Goal: Task Accomplishment & Management: Use online tool/utility

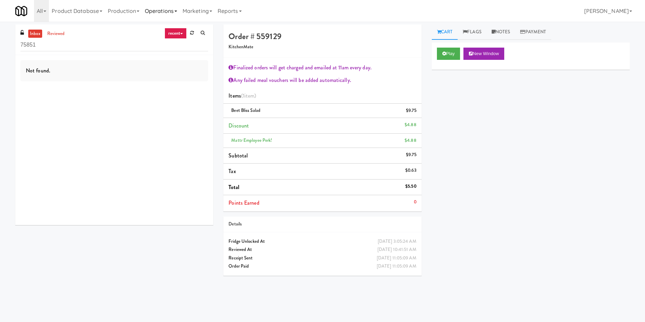
click at [151, 12] on link "Operations" at bounding box center [161, 11] width 38 height 22
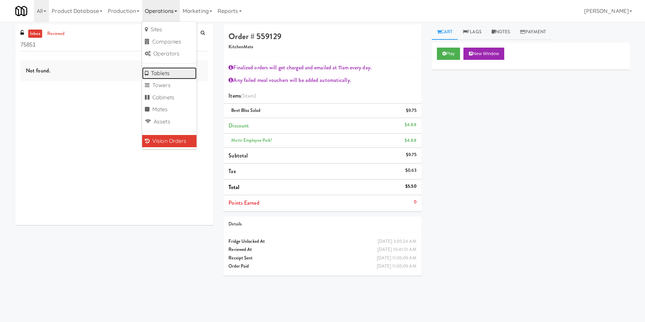
click at [183, 70] on link "Tablets" at bounding box center [169, 73] width 54 height 12
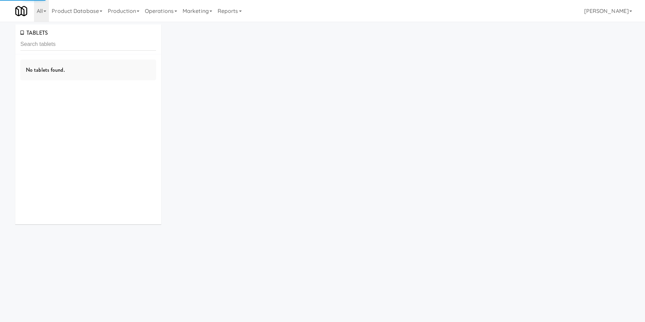
click at [111, 46] on input "text" at bounding box center [88, 44] width 136 height 13
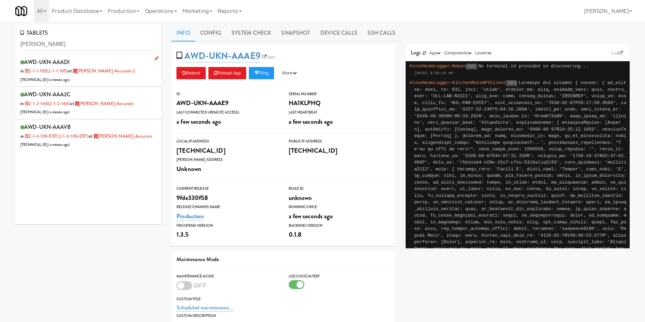
click at [139, 81] on div "AWD-UKN-AAADI in 2-1-1-105 (2-1-1-105) at [PERSON_NAME]-Accurate 2 [TECHNICAL_I…" at bounding box center [88, 70] width 136 height 27
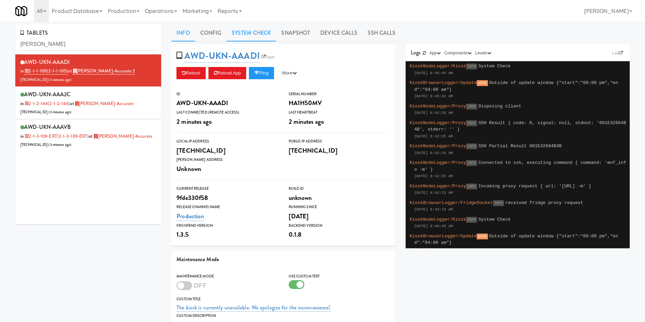
click at [255, 27] on link "System Check" at bounding box center [251, 32] width 50 height 17
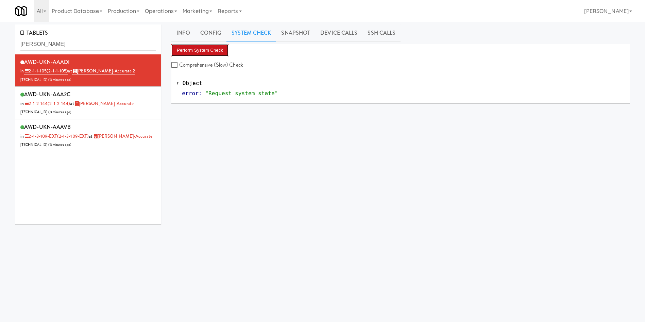
click at [211, 49] on button "Perform System Check" at bounding box center [199, 50] width 57 height 12
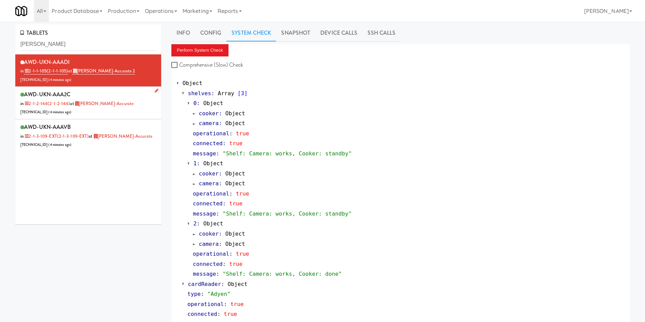
click at [123, 104] on div "AWD-UKN-AAA2C in 2-1-2-144 (2-1-2-144) at [PERSON_NAME]-Accurate [TECHNICAL_ID]…" at bounding box center [88, 102] width 136 height 27
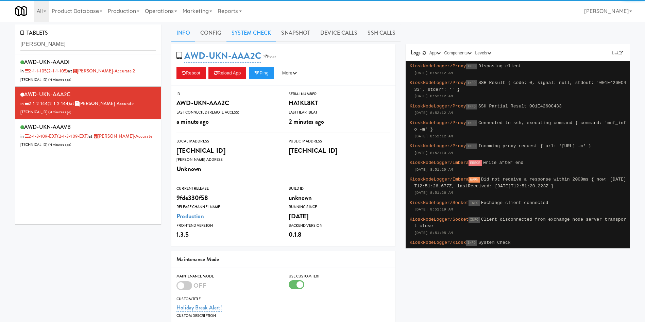
click at [261, 33] on link "System Check" at bounding box center [251, 32] width 50 height 17
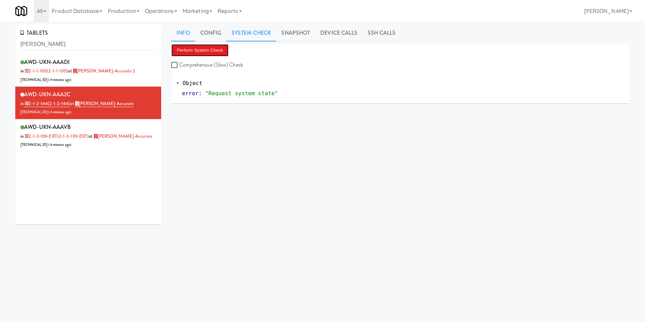
drag, startPoint x: 185, startPoint y: 49, endPoint x: 176, endPoint y: 32, distance: 19.2
click at [185, 49] on button "Perform System Check" at bounding box center [199, 50] width 57 height 12
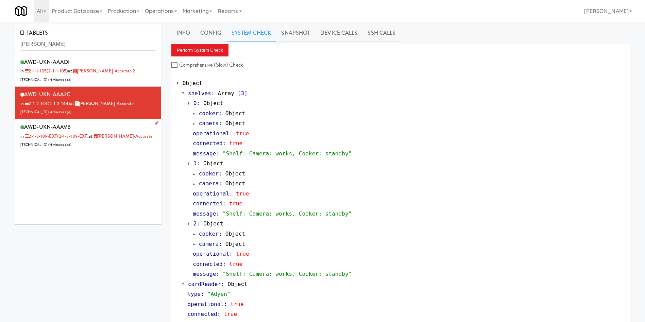
click at [117, 143] on div "AWD-UKN-AAAVB in 2-1-3-109-EXT (2-1-3-109-EXT) at [PERSON_NAME]-Accurate [TECHN…" at bounding box center [88, 135] width 136 height 27
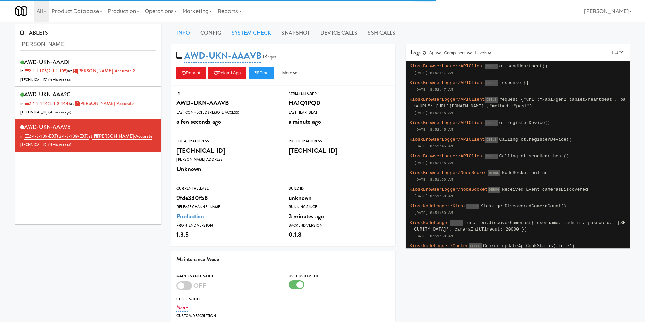
click at [259, 35] on link "System Check" at bounding box center [251, 32] width 50 height 17
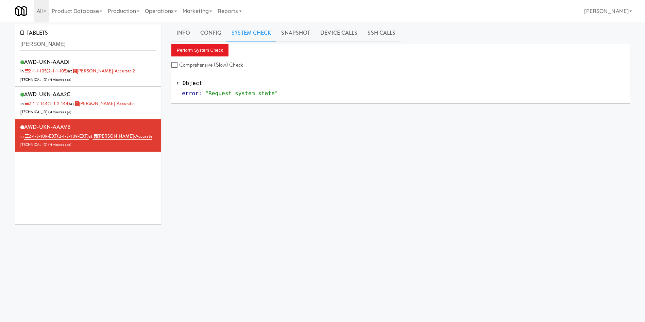
click at [188, 56] on div "Perform System Check Comprehensive (Slow) Check" at bounding box center [400, 57] width 458 height 26
click at [205, 53] on button "Perform System Check" at bounding box center [199, 50] width 57 height 12
click at [150, 254] on div "TABLETS [PERSON_NAME] AWD-UKN-AAADI in 2-1-1-105 (2-1-1-105) at [GEOGRAPHIC_DAT…" at bounding box center [322, 161] width 625 height 275
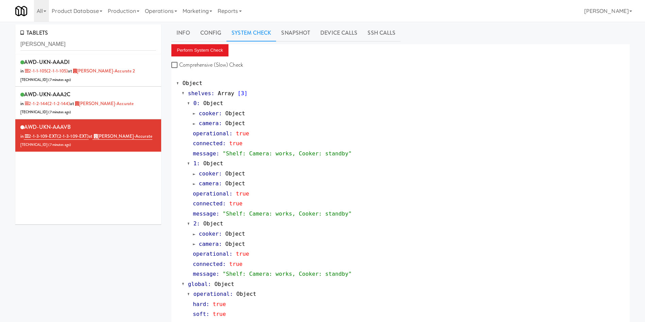
drag, startPoint x: 61, startPoint y: 37, endPoint x: 0, endPoint y: 42, distance: 61.4
click at [0, 42] on div "TABLETS [PERSON_NAME] AWD-UKN-AAADI in 2-1-1-105 (2-1-1-105) at [GEOGRAPHIC_DAT…" at bounding box center [322, 186] width 645 height 325
drag, startPoint x: 94, startPoint y: 50, endPoint x: 0, endPoint y: 50, distance: 94.2
click at [0, 50] on div "TABLETS [PERSON_NAME] AWD-UKN-AAADI in 2-1-1-105 (2-1-1-105) at [GEOGRAPHIC_DAT…" at bounding box center [322, 186] width 645 height 325
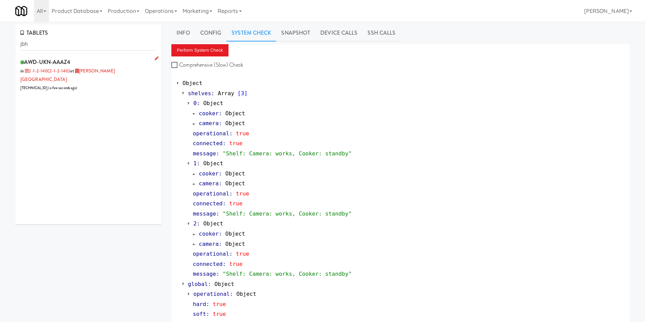
click at [98, 81] on div "AWD-UKN-AAAZ4 in 2-1-2-140 (2-1-2-140) at [PERSON_NAME][GEOGRAPHIC_DATA] [TECHN…" at bounding box center [88, 74] width 136 height 35
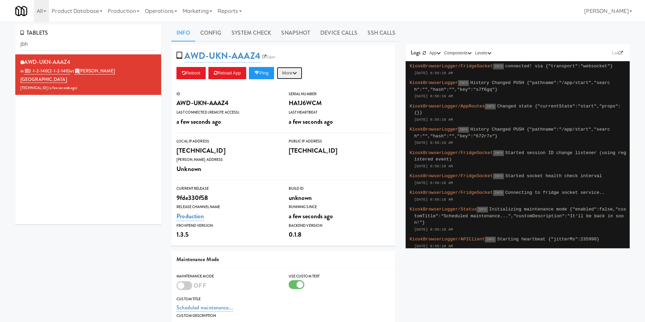
click at [289, 76] on button "More" at bounding box center [289, 73] width 25 height 12
click at [285, 86] on link "Ping Server" at bounding box center [274, 87] width 62 height 12
drag, startPoint x: 103, startPoint y: 50, endPoint x: 0, endPoint y: 50, distance: 103.0
click at [0, 50] on div "TABLETS jbh AWD-UKN-AAAZ4 in 2-1-2-140 (2-1-2-140) at [PERSON_NAME][GEOGRAPHIC_…" at bounding box center [322, 217] width 645 height 387
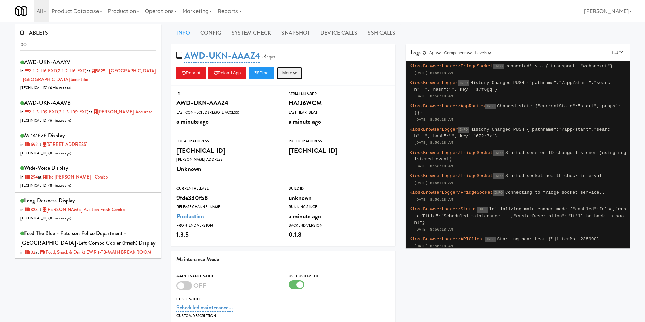
click at [293, 70] on button "More" at bounding box center [289, 73] width 25 height 12
click at [293, 89] on link "Ping Server" at bounding box center [274, 87] width 62 height 12
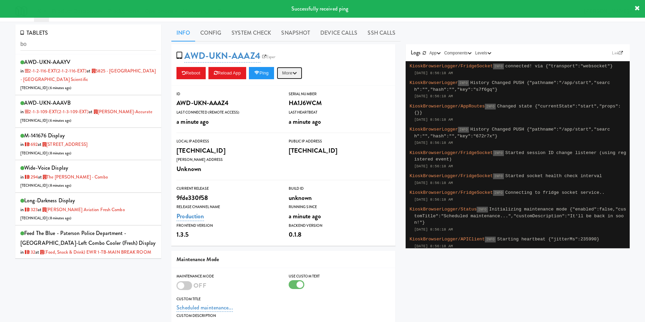
click at [296, 74] on button "More" at bounding box center [289, 73] width 25 height 12
click at [291, 101] on link "Restart Server" at bounding box center [274, 99] width 62 height 12
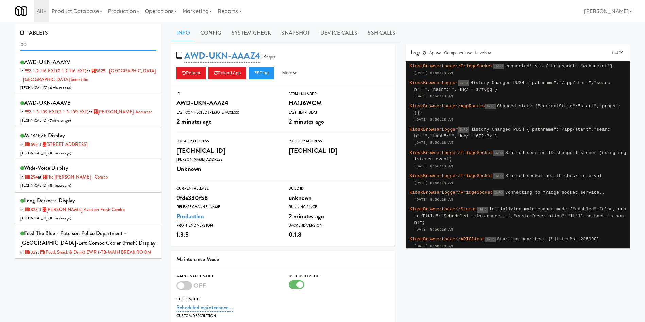
click at [71, 48] on input "bo" at bounding box center [88, 44] width 136 height 13
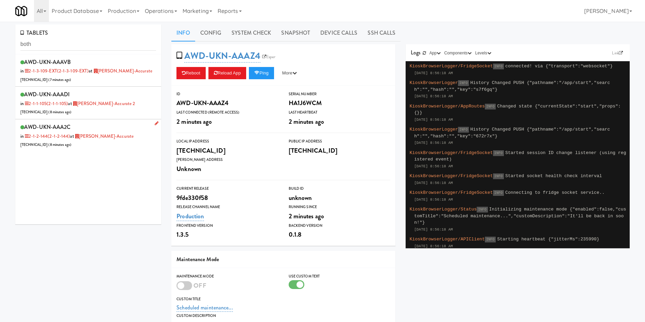
drag, startPoint x: 114, startPoint y: 141, endPoint x: 144, endPoint y: 134, distance: 31.9
click at [114, 142] on div "AWD-UKN-AAA2C in 2-1-2-144 (2-1-2-144) at [PERSON_NAME]-Accurate [TECHNICAL_ID]…" at bounding box center [88, 135] width 136 height 27
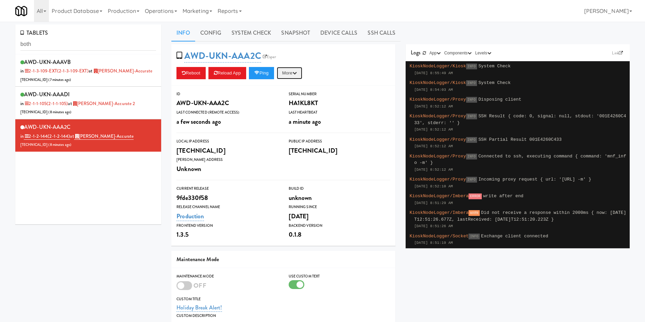
click at [292, 74] on button "More" at bounding box center [289, 73] width 25 height 12
click at [289, 89] on link "Ping Server" at bounding box center [274, 87] width 62 height 12
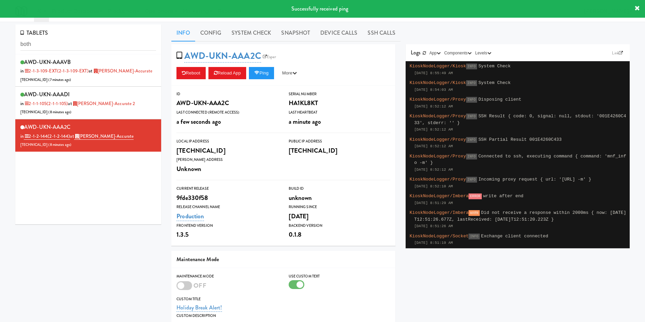
click at [294, 66] on div "AWD-UKN-AAA2C Esper Reboot Reload App Ping More Ping Server Restart Server Forc…" at bounding box center [283, 64] width 224 height 41
click at [295, 73] on button "More" at bounding box center [289, 73] width 25 height 12
click at [290, 103] on link "Restart Server" at bounding box center [274, 99] width 62 height 12
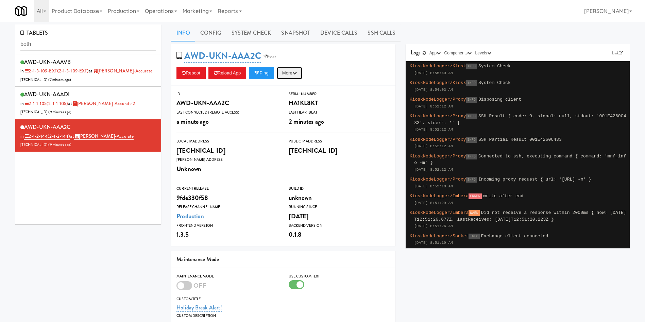
click at [287, 75] on button "More" at bounding box center [289, 73] width 25 height 12
click at [297, 102] on link "Restart Server" at bounding box center [274, 99] width 62 height 12
click at [294, 75] on button "More" at bounding box center [289, 73] width 25 height 12
click at [291, 103] on link "Restart Server" at bounding box center [274, 99] width 62 height 12
click at [292, 71] on button "More" at bounding box center [289, 73] width 25 height 12
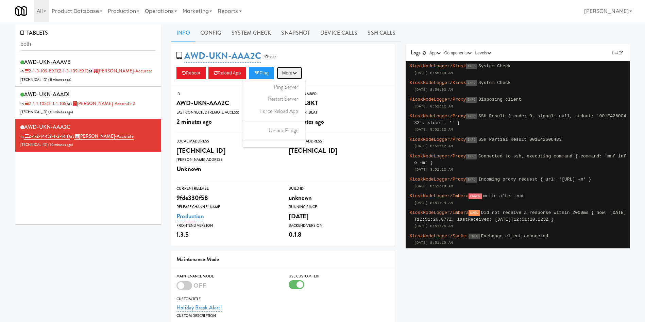
click at [294, 74] on button "More" at bounding box center [289, 73] width 25 height 12
click at [295, 73] on button "More" at bounding box center [289, 73] width 25 height 12
click at [292, 95] on link "Restart Server" at bounding box center [274, 99] width 62 height 12
drag, startPoint x: 301, startPoint y: 66, endPoint x: 298, endPoint y: 73, distance: 7.0
click at [301, 67] on div "AWD-UKN-AAA2C Esper Reboot Reload App Ping More Ping Server Restart Server Forc…" at bounding box center [283, 64] width 224 height 41
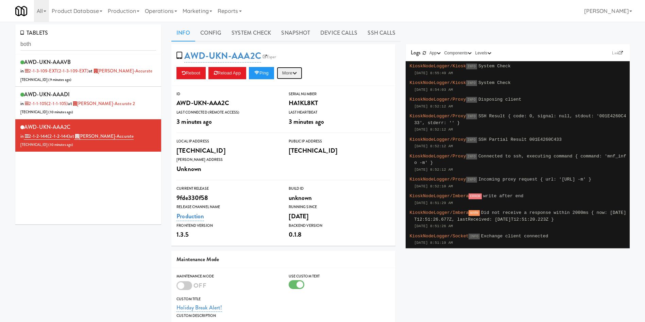
click at [297, 73] on icon "button" at bounding box center [294, 73] width 4 height 4
click at [295, 99] on link "Restart Server" at bounding box center [274, 99] width 62 height 12
drag, startPoint x: 103, startPoint y: 48, endPoint x: 0, endPoint y: 56, distance: 102.9
click at [0, 55] on div "TABLETS both AWD-UKN-AAAVB in 2-1-3-109-EXT (2-1-3-109-EXT) at [PERSON_NAME]-Ac…" at bounding box center [322, 222] width 645 height 397
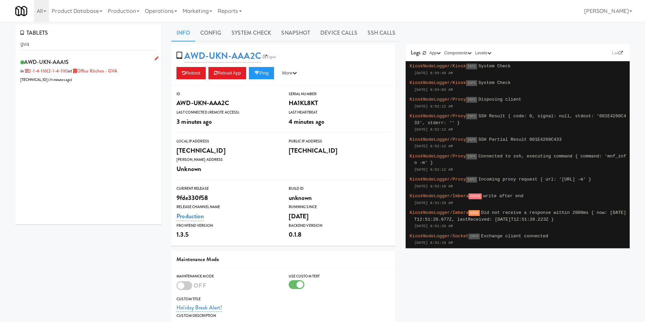
click at [114, 85] on li "AWD-UKN-AAA1S in 2-1-4-116 (2-1-4-116) at Office Kitchen - GVA [TECHNICAL_ID] (…" at bounding box center [88, 70] width 146 height 32
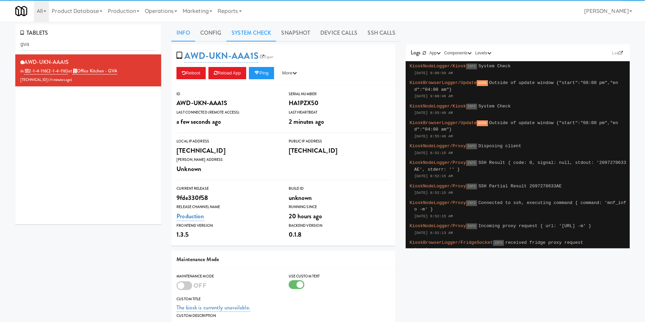
drag, startPoint x: 260, startPoint y: 30, endPoint x: 212, endPoint y: 43, distance: 50.0
click at [260, 31] on link "System Check" at bounding box center [251, 32] width 50 height 17
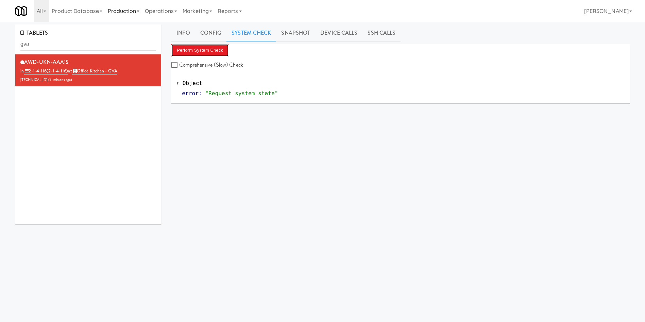
drag, startPoint x: 201, startPoint y: 50, endPoint x: 119, endPoint y: 1, distance: 94.5
click at [200, 50] on button "Perform System Check" at bounding box center [199, 50] width 57 height 12
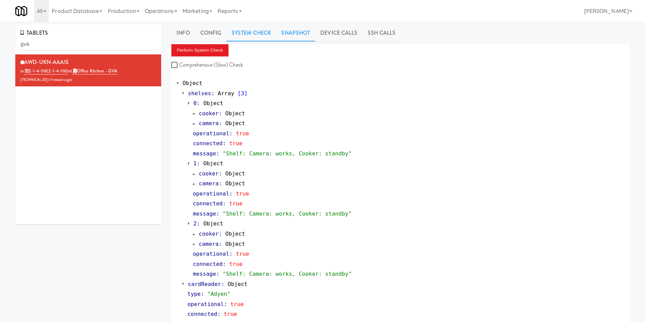
click at [291, 37] on link "Snapshot" at bounding box center [295, 32] width 39 height 17
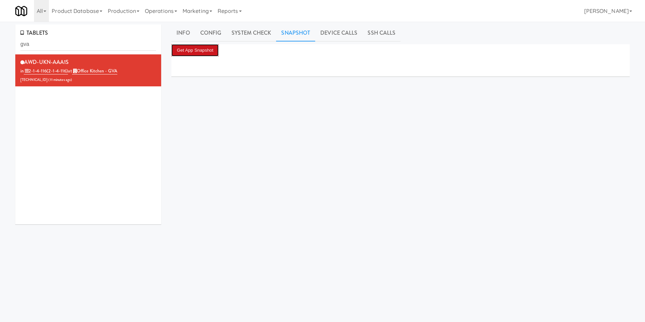
click at [211, 50] on button "Get App Snapshot" at bounding box center [194, 50] width 47 height 12
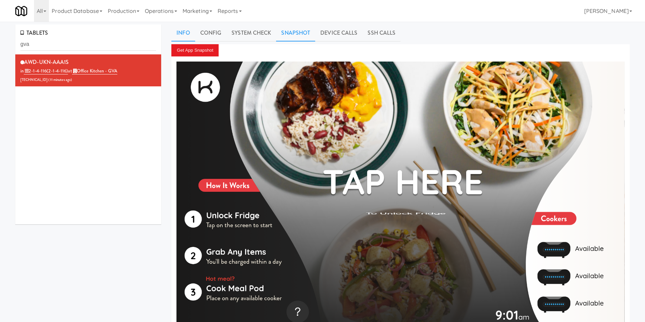
click at [181, 27] on link "Info" at bounding box center [182, 32] width 23 height 17
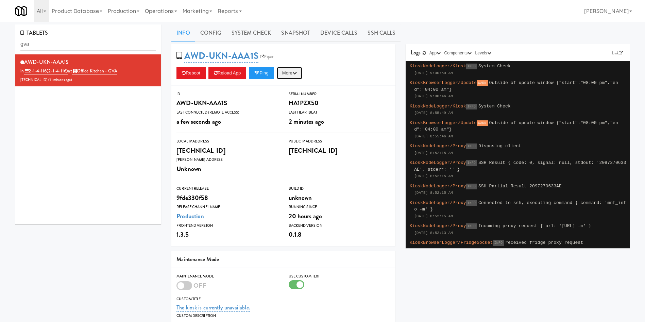
click at [291, 70] on button "More" at bounding box center [289, 73] width 25 height 12
click at [287, 99] on link "Restart Server" at bounding box center [274, 99] width 62 height 12
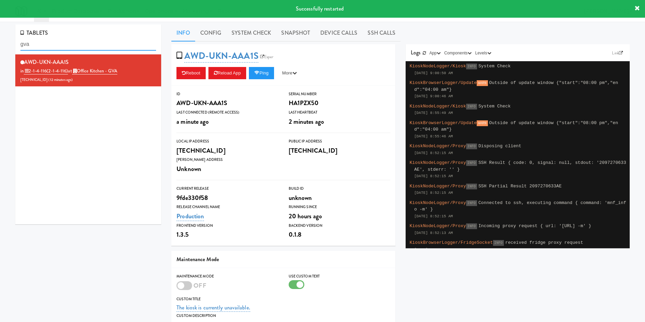
drag, startPoint x: 58, startPoint y: 47, endPoint x: 0, endPoint y: 30, distance: 60.7
click at [0, 30] on div "TABLETS gva AWD-UKN-AAA1S in 2-1-4-116 (2-1-4-116) at Office Kitchen - GVA [TEC…" at bounding box center [322, 217] width 645 height 387
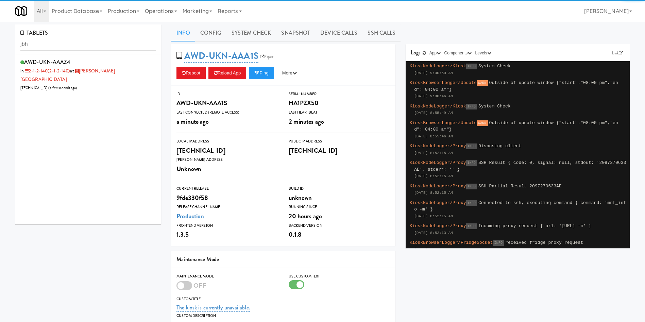
click at [113, 92] on div "AWD-UKN-AAAZ4 in 2-1-2-140 (2-1-2-140) at [PERSON_NAME][GEOGRAPHIC_DATA] [TECHN…" at bounding box center [88, 139] width 146 height 170
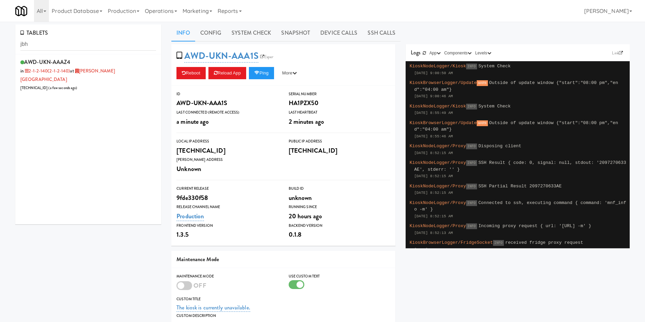
click at [119, 86] on div "AWD-UKN-AAAZ4 in 2-1-2-140 (2-1-2-140) at [PERSON_NAME][GEOGRAPHIC_DATA] [TECHN…" at bounding box center [88, 139] width 146 height 170
click at [125, 84] on li "AWD-UKN-AAAZ4 in 2-1-2-140 (2-1-2-140) at [PERSON_NAME][GEOGRAPHIC_DATA] [TECHN…" at bounding box center [88, 74] width 146 height 40
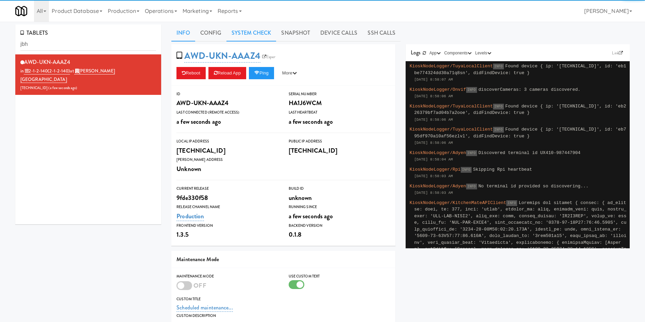
click at [254, 31] on link "System Check" at bounding box center [251, 32] width 50 height 17
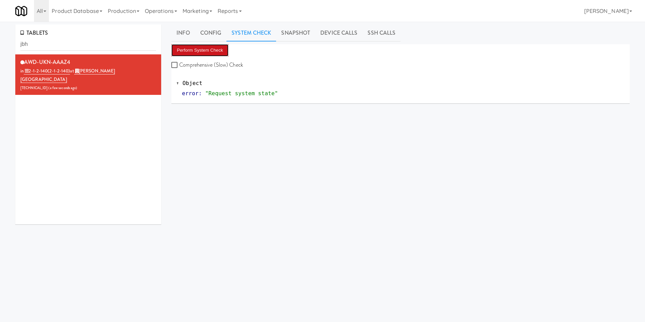
click at [200, 51] on button "Perform System Check" at bounding box center [199, 50] width 57 height 12
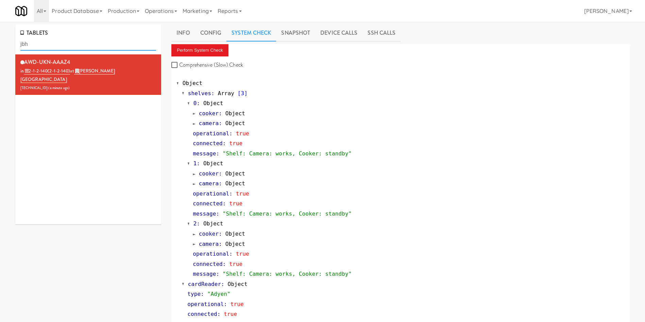
drag, startPoint x: 52, startPoint y: 49, endPoint x: 0, endPoint y: 48, distance: 52.4
click at [0, 48] on div "TABLETS jbh AWD-UKN-AAAZ4 in 2-1-2-140 (2-1-2-140) at [PERSON_NAME][GEOGRAPHIC_…" at bounding box center [322, 282] width 645 height 516
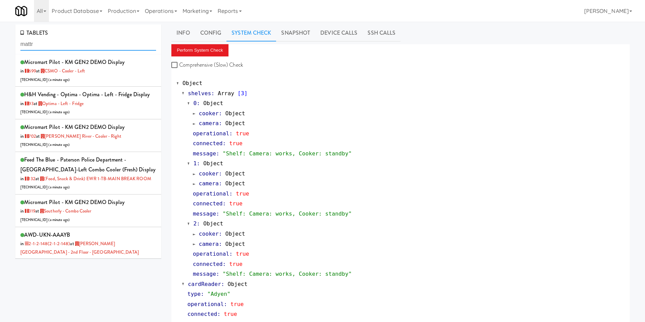
drag, startPoint x: 45, startPoint y: 41, endPoint x: 0, endPoint y: 46, distance: 45.4
click at [0, 46] on div "TABLETS mattr Micromart Pilot - KM GEN2 DEMO Display in 699 at CSMO - Cooler - …" at bounding box center [322, 282] width 645 height 516
type input "mattr"
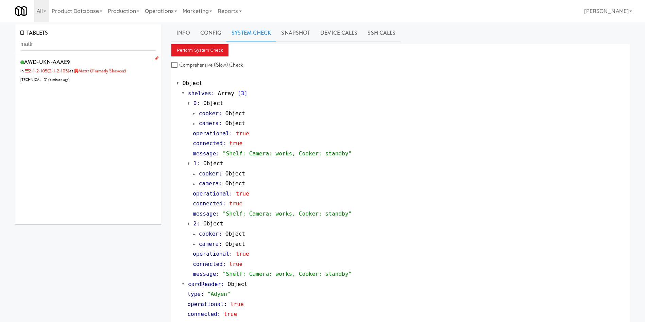
click at [126, 81] on div "AWD-UKN-AAAE9 in 2-1-2-105 (2-1-2-105) at Mattr (formerly Shawcor) [TECHNICAL_I…" at bounding box center [88, 70] width 136 height 27
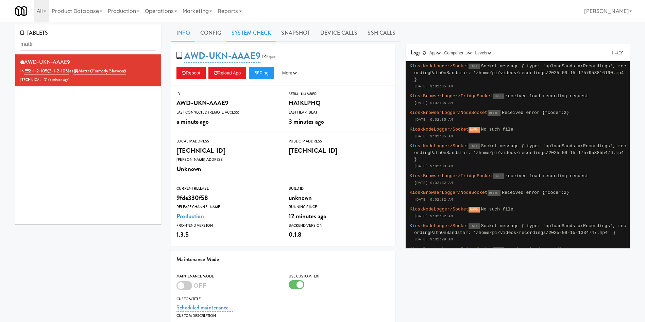
click at [258, 41] on link "System Check" at bounding box center [251, 32] width 50 height 17
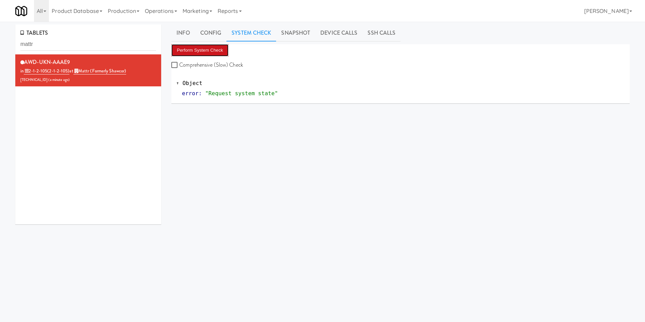
click at [215, 51] on button "Perform System Check" at bounding box center [199, 50] width 57 height 12
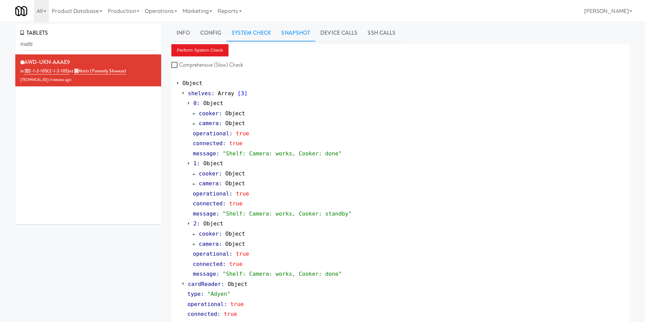
click at [307, 27] on link "Snapshot" at bounding box center [295, 32] width 39 height 17
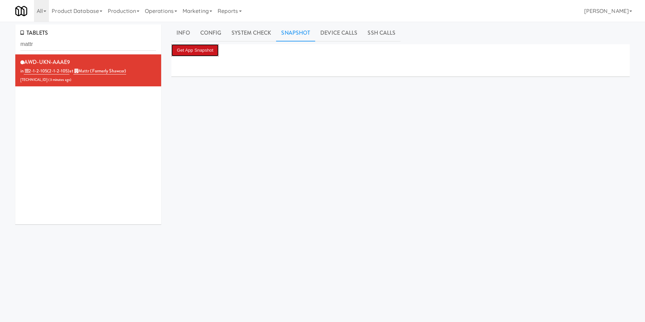
click at [190, 52] on button "Get App Snapshot" at bounding box center [194, 50] width 47 height 12
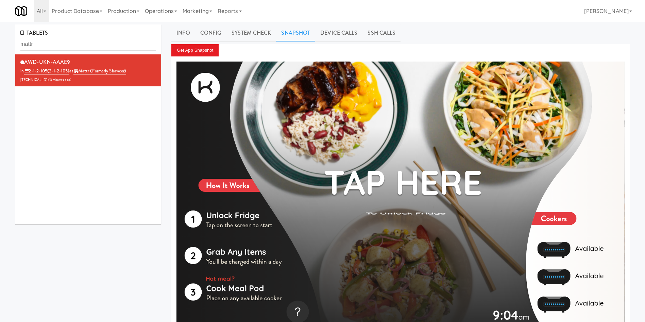
drag, startPoint x: 147, startPoint y: 171, endPoint x: 183, endPoint y: 182, distance: 37.5
click at [147, 171] on div "AWD-UKN-AAAE9 in 2-1-2-105 (2-1-2-105) at Mattr (formerly Shawcor) [TECHNICAL_I…" at bounding box center [88, 139] width 146 height 170
